Goal: Information Seeking & Learning: Find specific fact

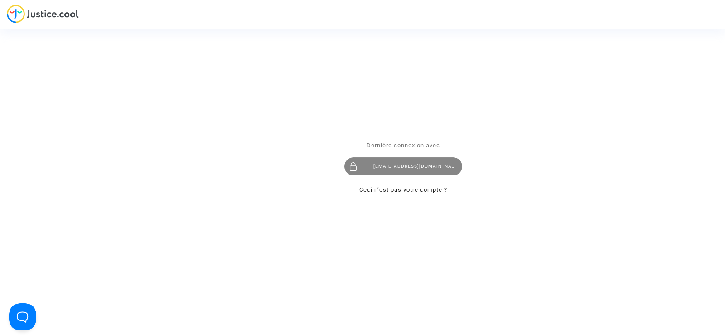
click at [402, 161] on div "[EMAIL_ADDRESS][DOMAIN_NAME]" at bounding box center [404, 166] width 118 height 18
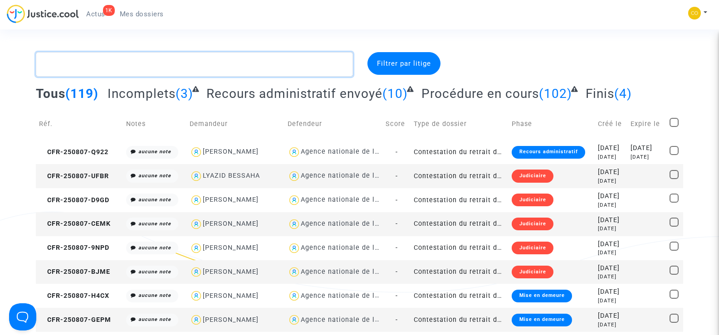
click at [115, 68] on textarea at bounding box center [194, 64] width 316 height 24
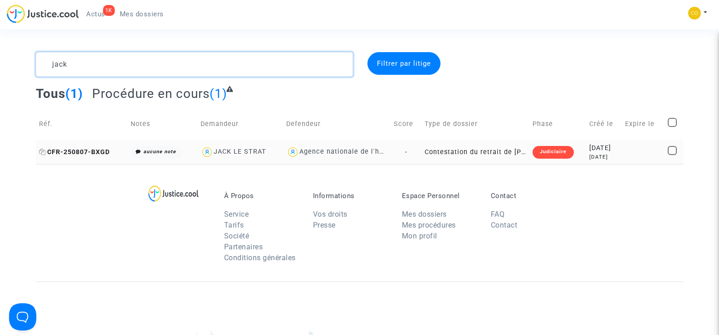
type textarea "jack"
click at [80, 151] on span "CFR-250807-BXGD" at bounding box center [74, 152] width 71 height 8
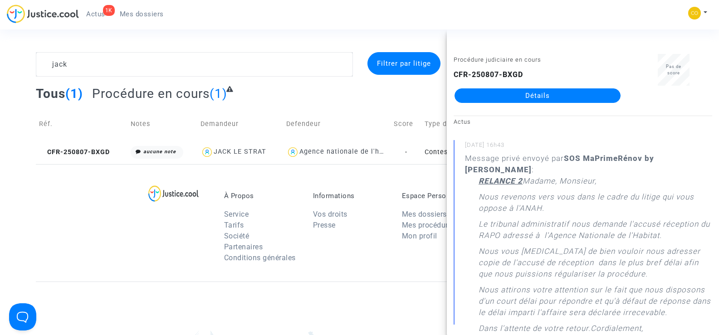
click at [522, 100] on link "Détails" at bounding box center [537, 95] width 166 height 15
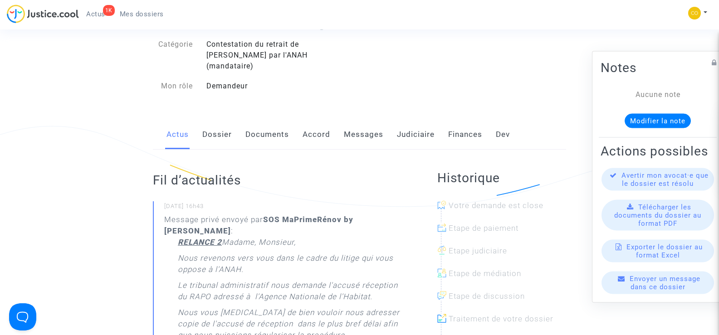
scroll to position [91, 0]
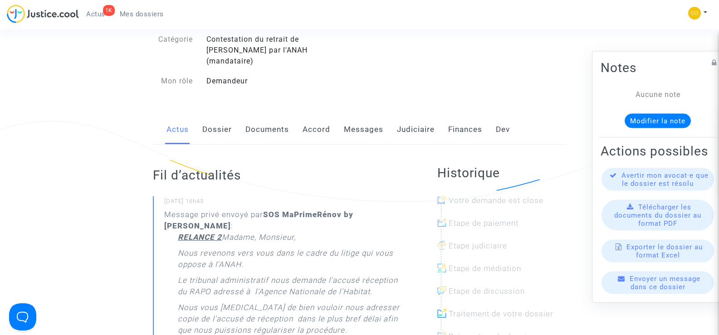
click at [267, 115] on link "Documents" at bounding box center [267, 130] width 44 height 30
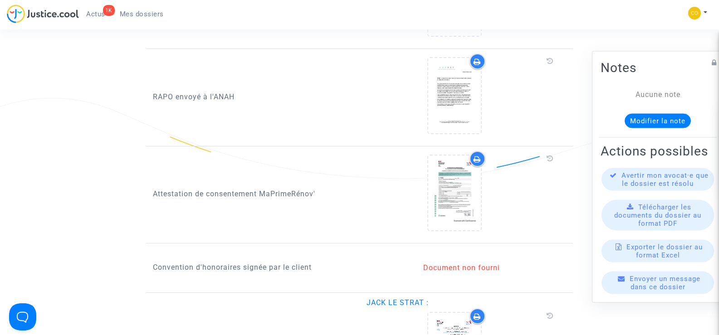
scroll to position [862, 0]
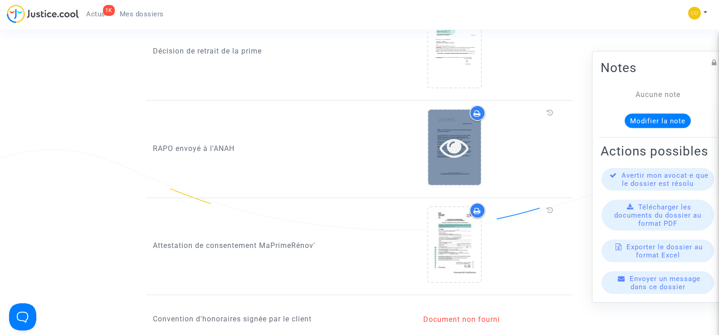
click at [443, 133] on icon at bounding box center [453, 147] width 29 height 29
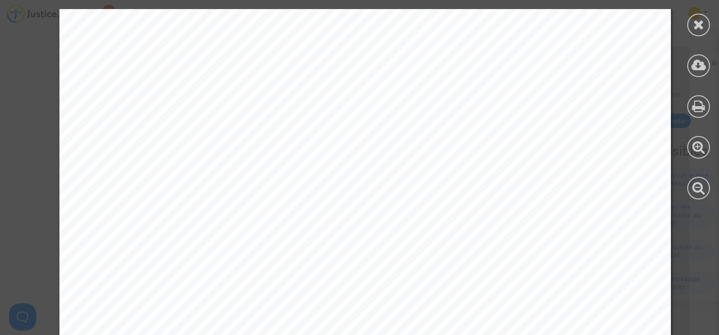
scroll to position [0, 0]
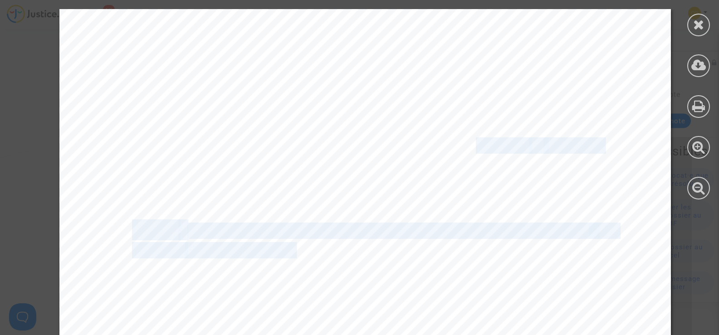
drag, startPoint x: 291, startPoint y: 248, endPoint x: 178, endPoint y: 249, distance: 113.4
click at [185, 250] on span "MPR- 2023-188472" at bounding box center [244, 250] width 119 height 15
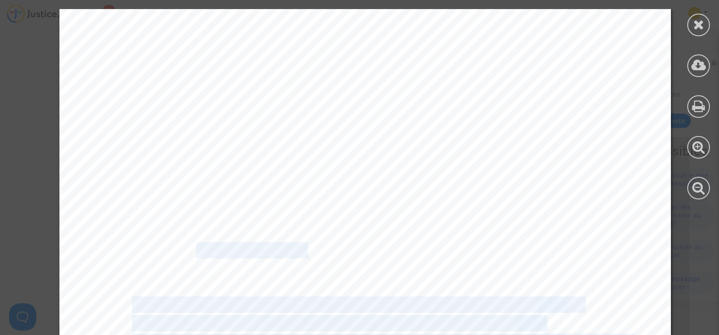
drag, startPoint x: 303, startPoint y: 250, endPoint x: 192, endPoint y: 249, distance: 111.1
click at [192, 249] on span "MPR- 2023-188472" at bounding box center [244, 250] width 119 height 15
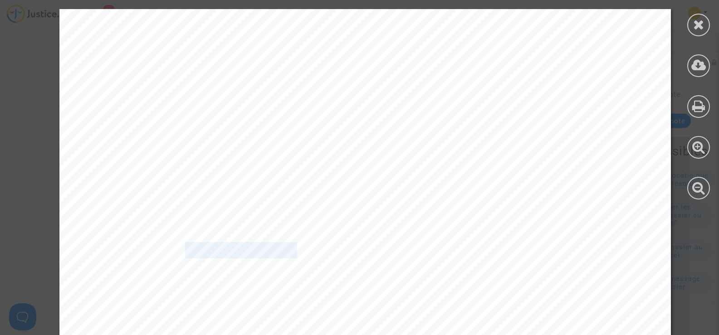
drag, startPoint x: 292, startPoint y: 252, endPoint x: 181, endPoint y: 255, distance: 110.7
click at [185, 255] on span "MPR- 2023-188472" at bounding box center [244, 250] width 119 height 15
copy span "MPR- 2023-18847"
click at [700, 27] on icon at bounding box center [698, 25] width 11 height 14
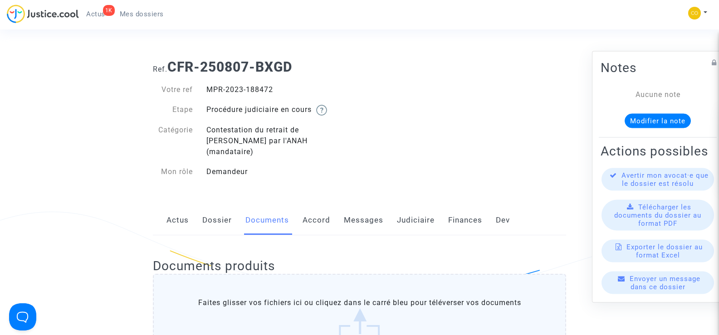
drag, startPoint x: 274, startPoint y: 89, endPoint x: 208, endPoint y: 91, distance: 66.7
click at [208, 91] on div "MPR-2023-188472" at bounding box center [280, 89] width 160 height 11
copy div "MPR-2023-188472"
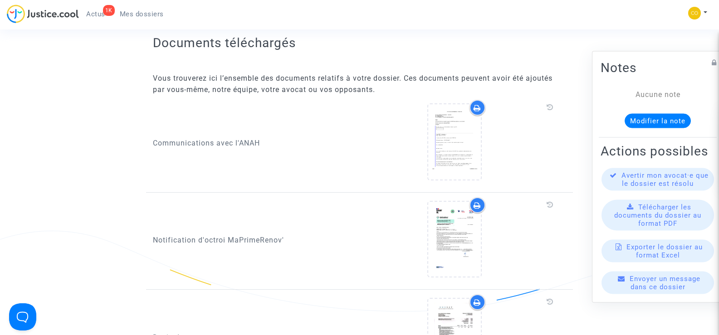
scroll to position [453, 0]
